Goal: Information Seeking & Learning: Learn about a topic

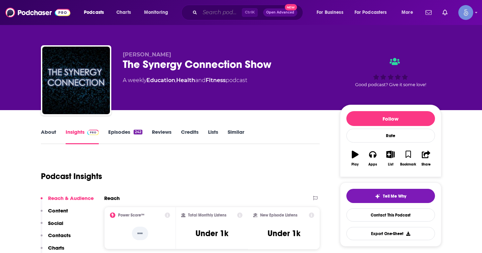
click at [213, 15] on input "Search podcasts, credits, & more..." at bounding box center [221, 12] width 42 height 11
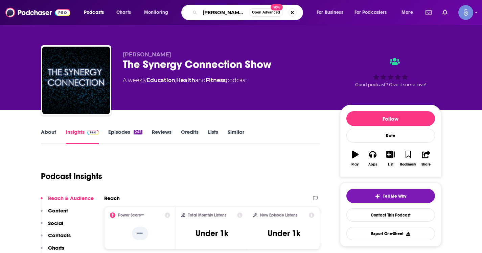
type input "[PERSON_NAME] me your story"
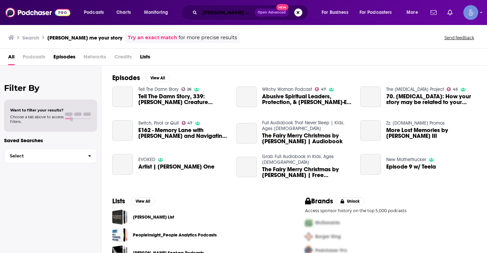
click at [209, 15] on input "[PERSON_NAME] me your story" at bounding box center [227, 12] width 55 height 11
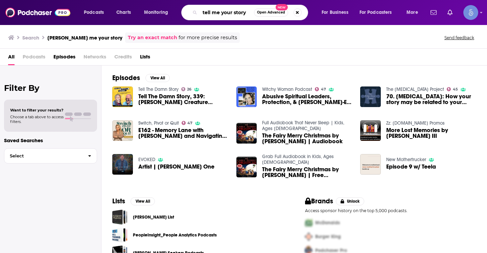
type input "tell me your story"
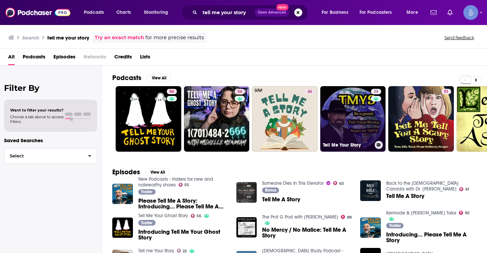
click at [340, 109] on link "28 Tell Me Your Story" at bounding box center [353, 119] width 66 height 66
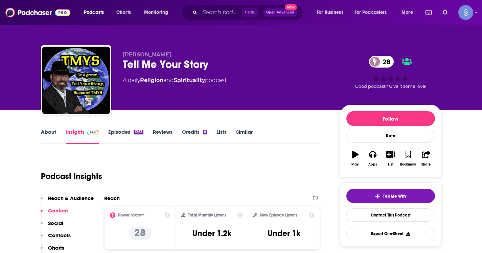
click at [50, 129] on link "About" at bounding box center [48, 137] width 15 height 16
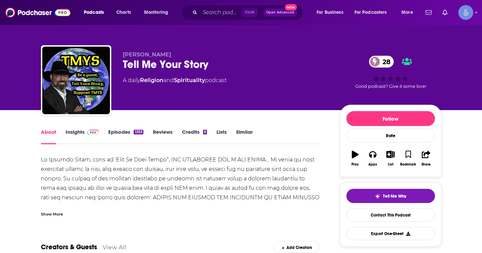
click at [53, 214] on div "Show More" at bounding box center [52, 214] width 22 height 6
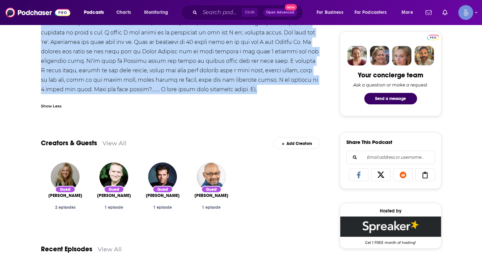
scroll to position [304, 0]
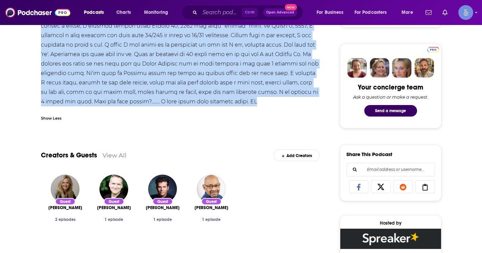
drag, startPoint x: 41, startPoint y: 157, endPoint x: 259, endPoint y: 100, distance: 224.5
copy div "Lo Ipsumdo Sitam, cons ad 'Elit Se Doei Tempo”, INC UTLABOREE DOL M ALI ENIMA..…"
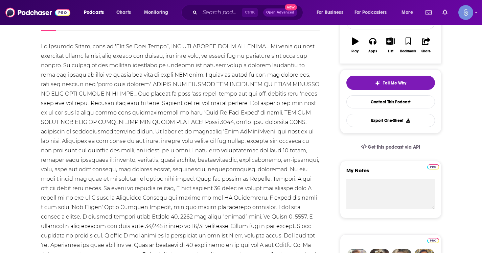
scroll to position [0, 0]
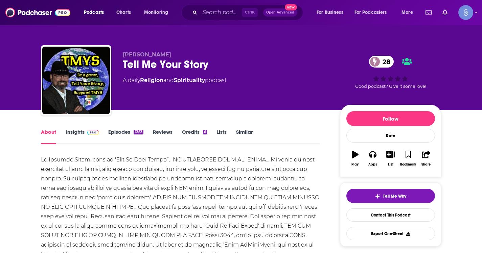
click at [67, 131] on link "Insights" at bounding box center [82, 137] width 33 height 16
